Goal: Find specific page/section: Find specific page/section

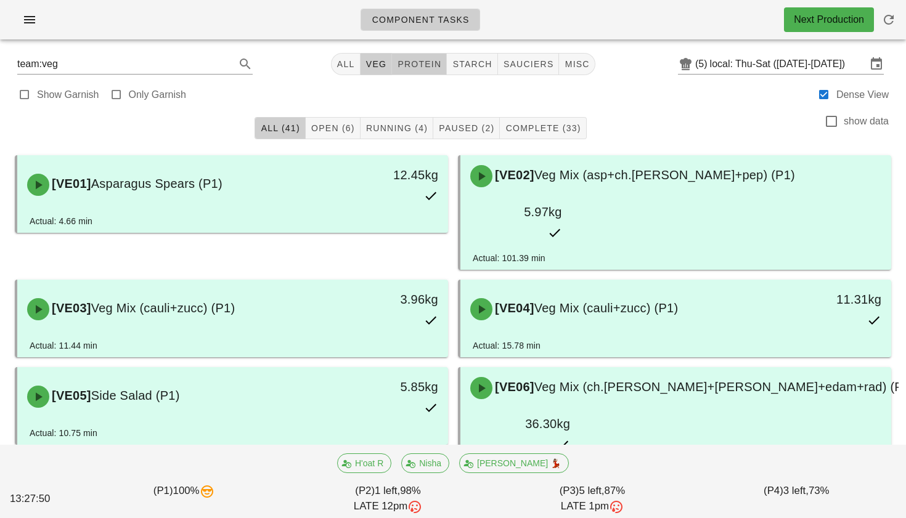
click at [428, 66] on span "protein" at bounding box center [419, 64] width 44 height 10
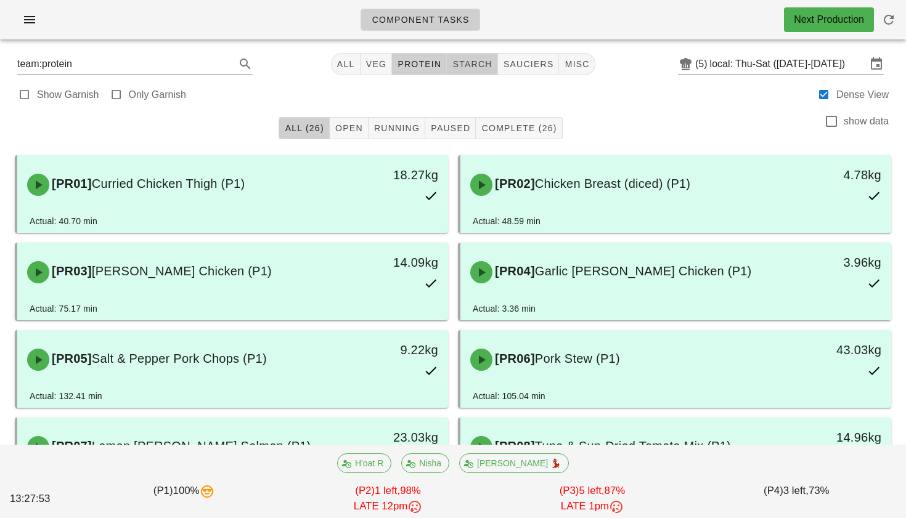
click at [476, 70] on button "starch" at bounding box center [472, 64] width 51 height 22
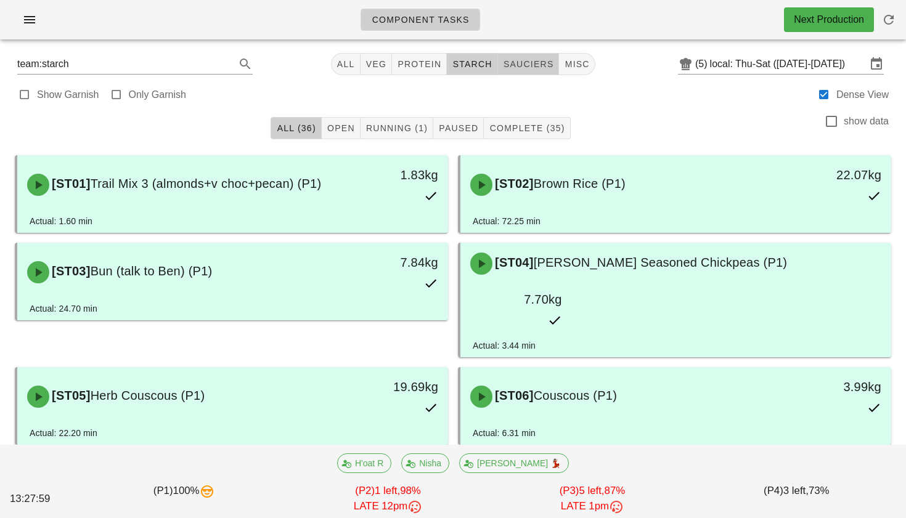
click at [505, 71] on button "sauciers" at bounding box center [529, 64] width 62 height 22
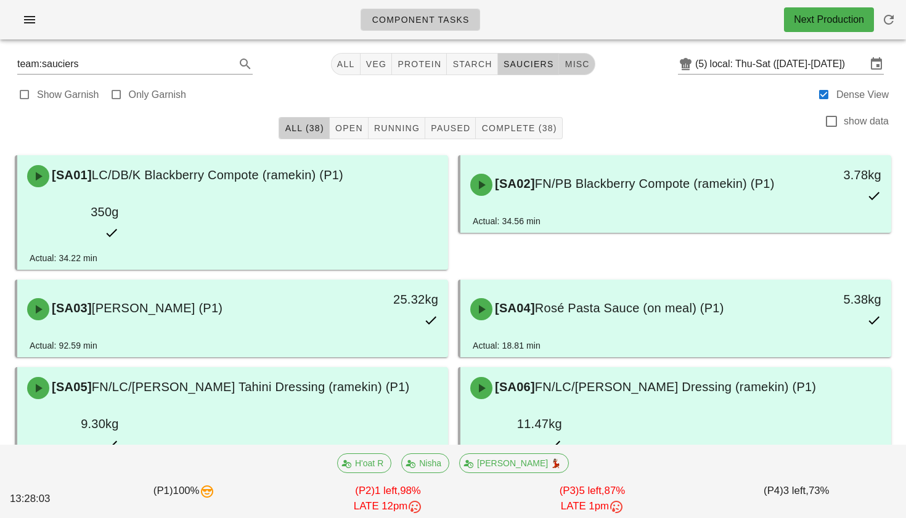
click at [564, 63] on span "misc" at bounding box center [576, 64] width 25 height 10
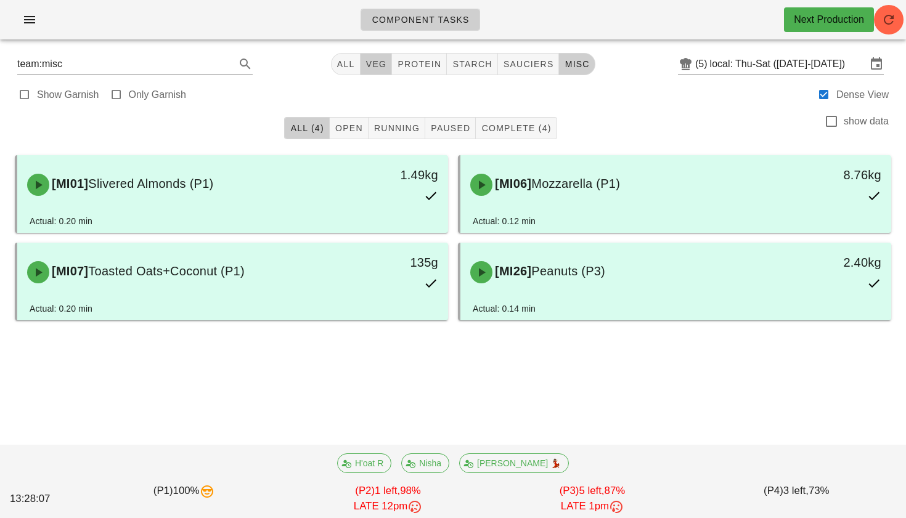
click at [367, 65] on span "veg" at bounding box center [376, 64] width 22 height 10
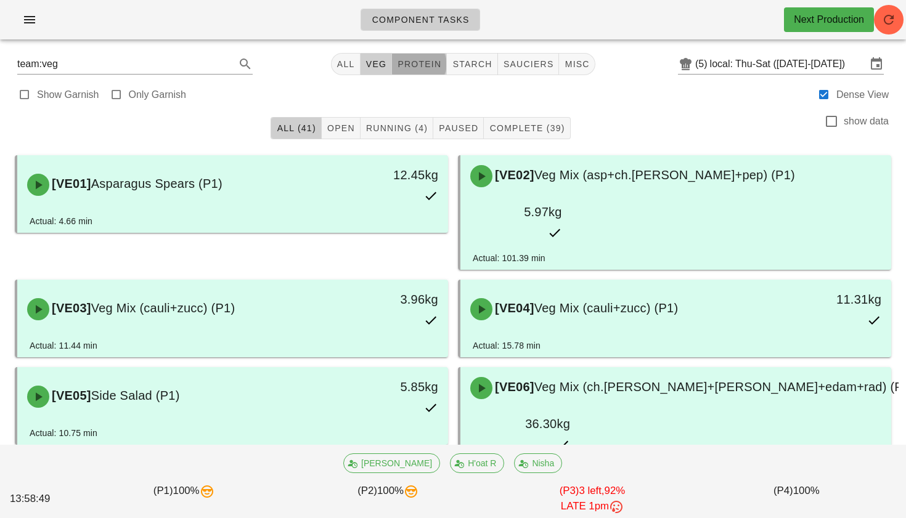
click at [418, 60] on span "protein" at bounding box center [419, 64] width 44 height 10
type input "team:protein"
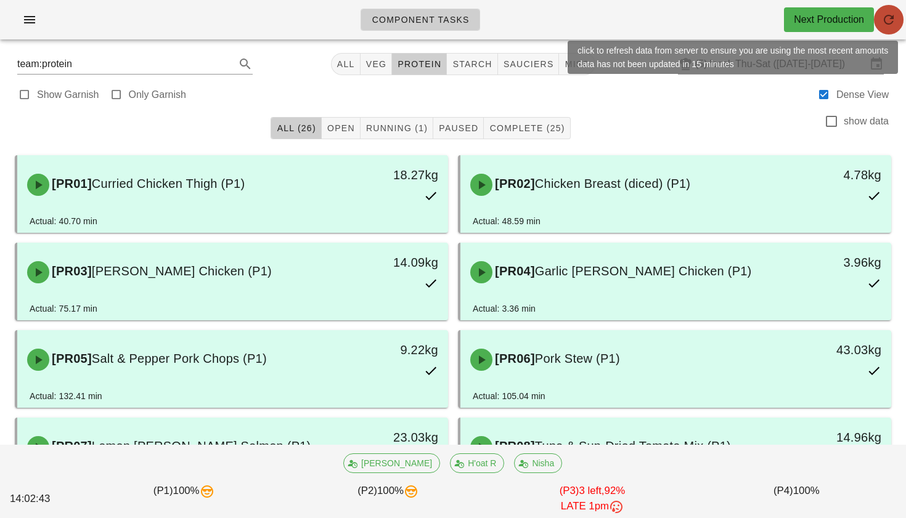
click at [882, 25] on icon "button" at bounding box center [888, 19] width 15 height 15
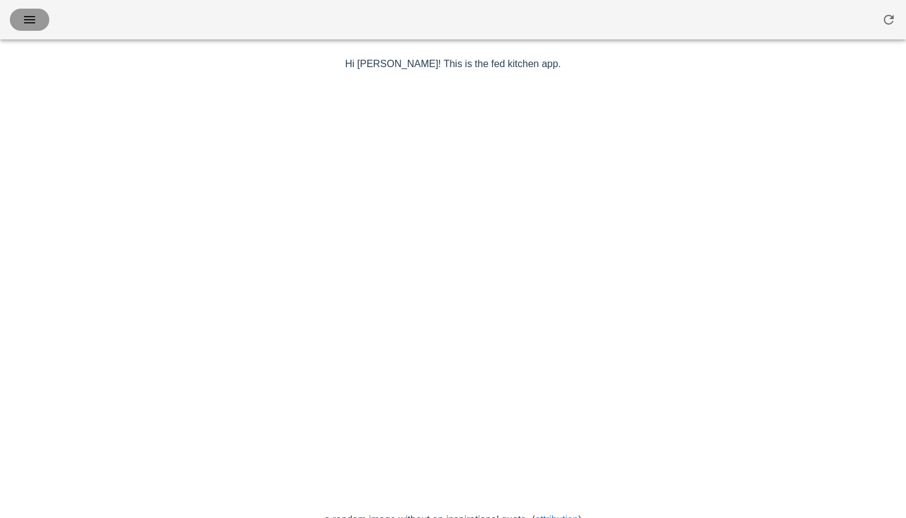
click at [41, 18] on button "button" at bounding box center [29, 20] width 39 height 22
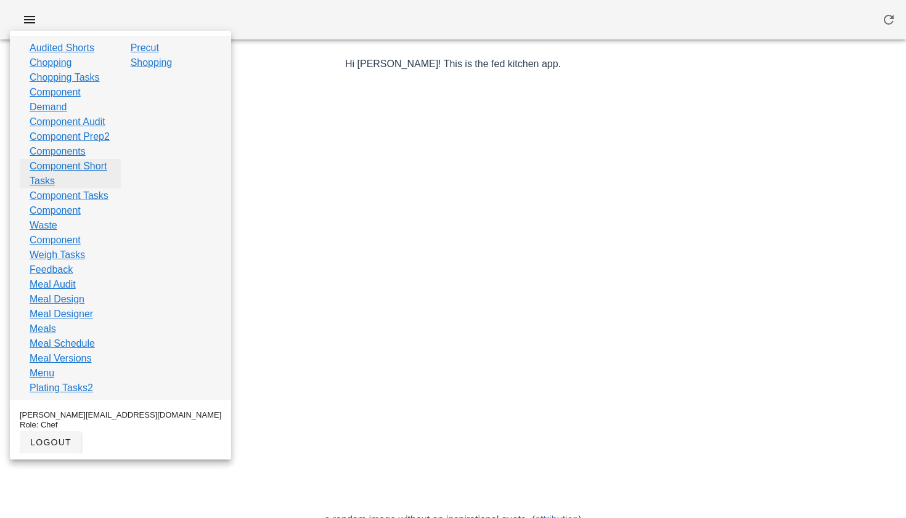
click at [65, 189] on link "Component Short Tasks" at bounding box center [70, 174] width 81 height 30
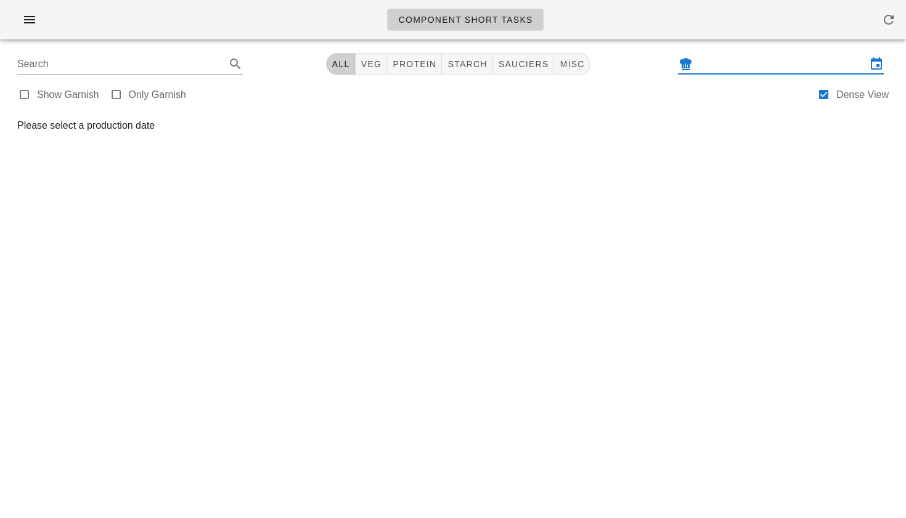
click at [726, 68] on input "text" at bounding box center [780, 64] width 171 height 20
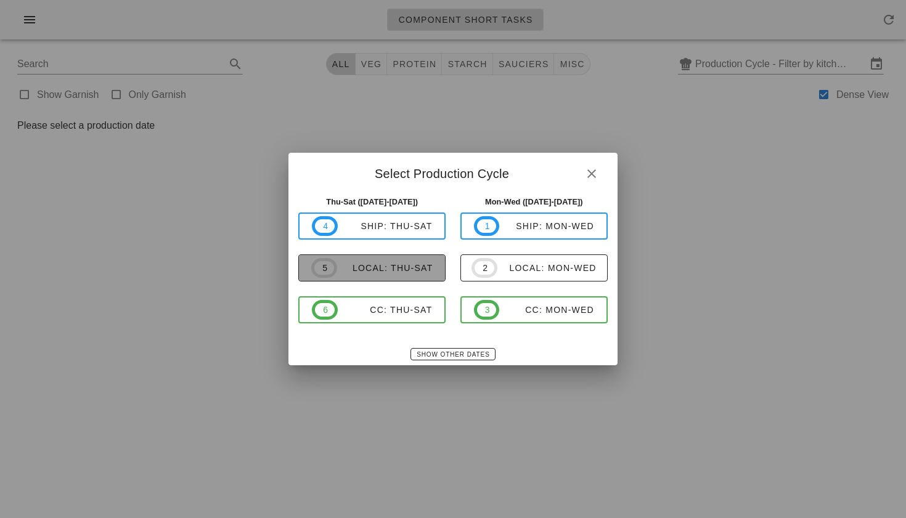
click at [405, 260] on span "5 local: Thu-Sat" at bounding box center [371, 268] width 121 height 20
type input "local: Thu-Sat ([DATE]-[DATE])"
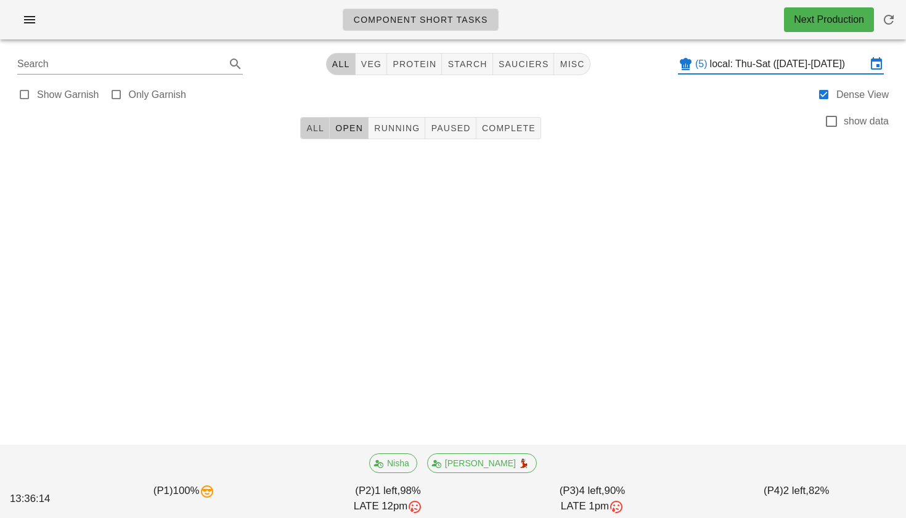
click at [314, 126] on span "All" at bounding box center [315, 128] width 18 height 10
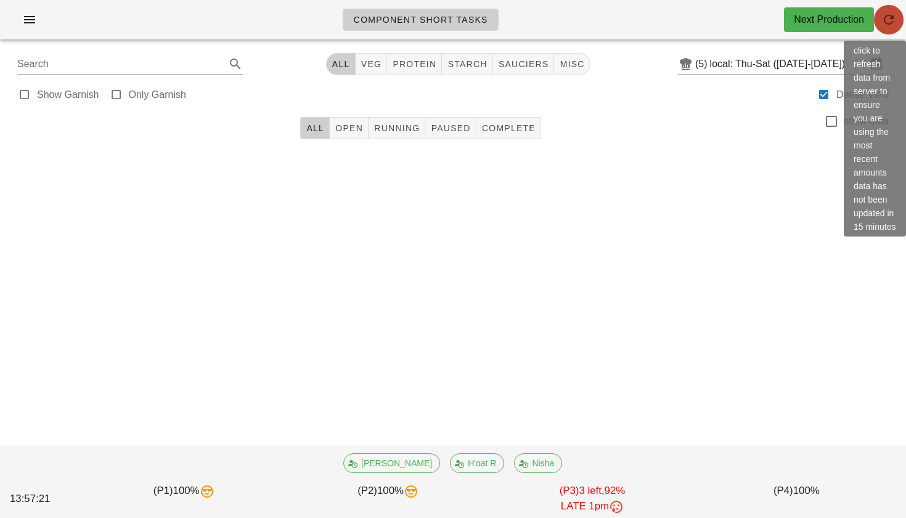
click at [891, 17] on icon "button" at bounding box center [888, 19] width 15 height 15
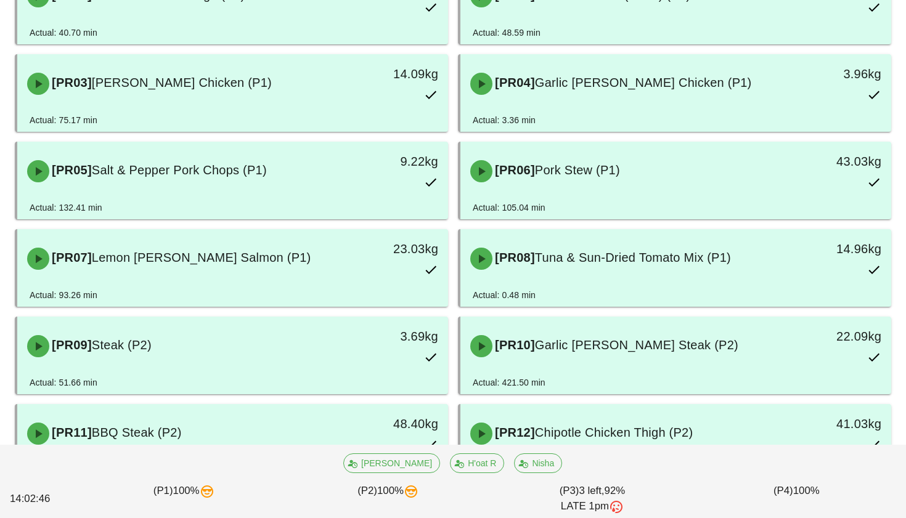
scroll to position [200, 0]
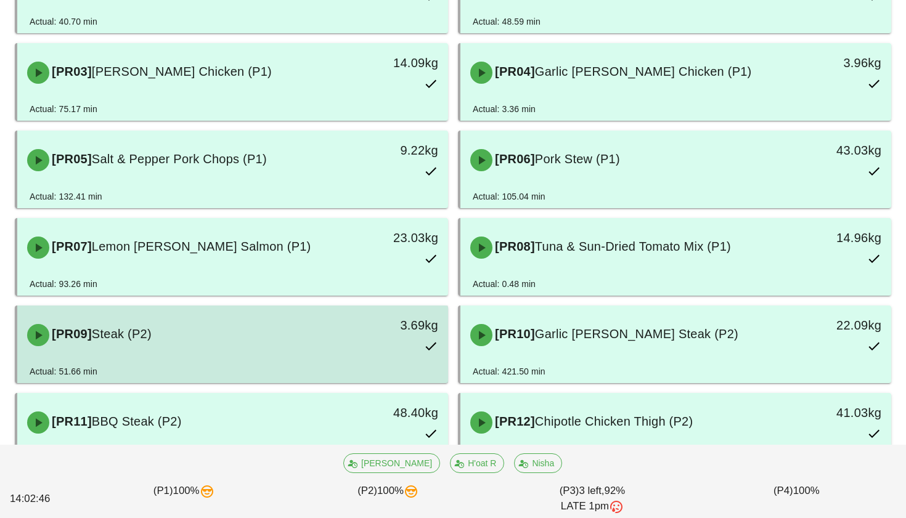
click at [306, 333] on div "[PR09] Steak (P2)" at bounding box center [179, 335] width 319 height 37
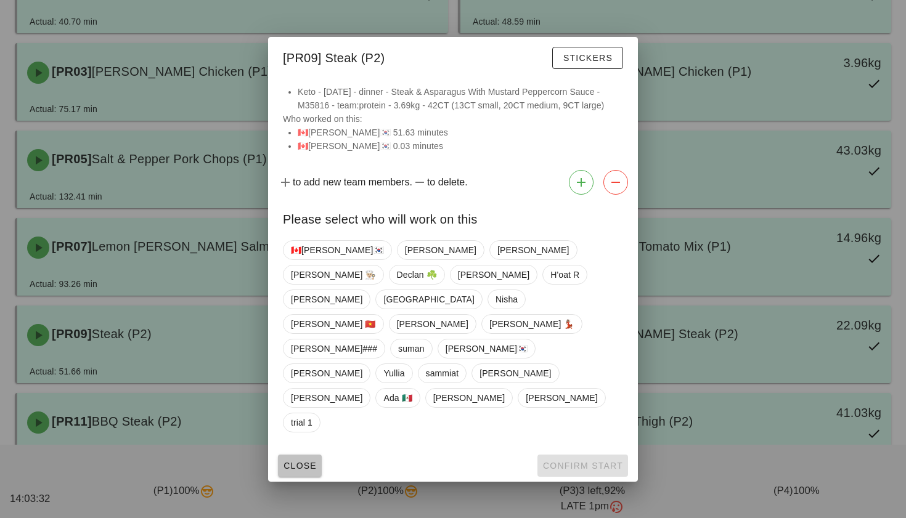
click at [286, 461] on span "Close" at bounding box center [300, 466] width 34 height 10
